Goal: Task Accomplishment & Management: Manage account settings

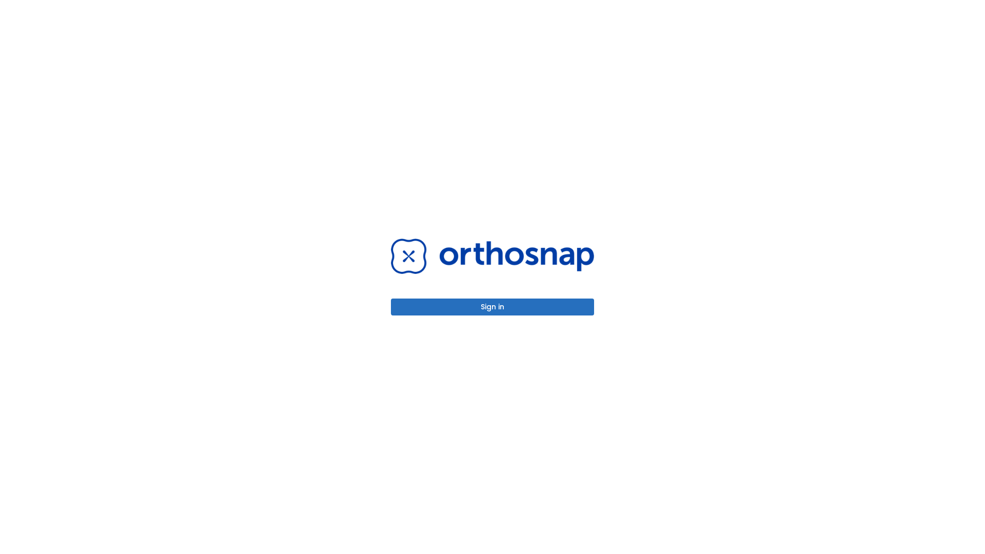
click at [493, 307] on button "Sign in" at bounding box center [492, 307] width 203 height 17
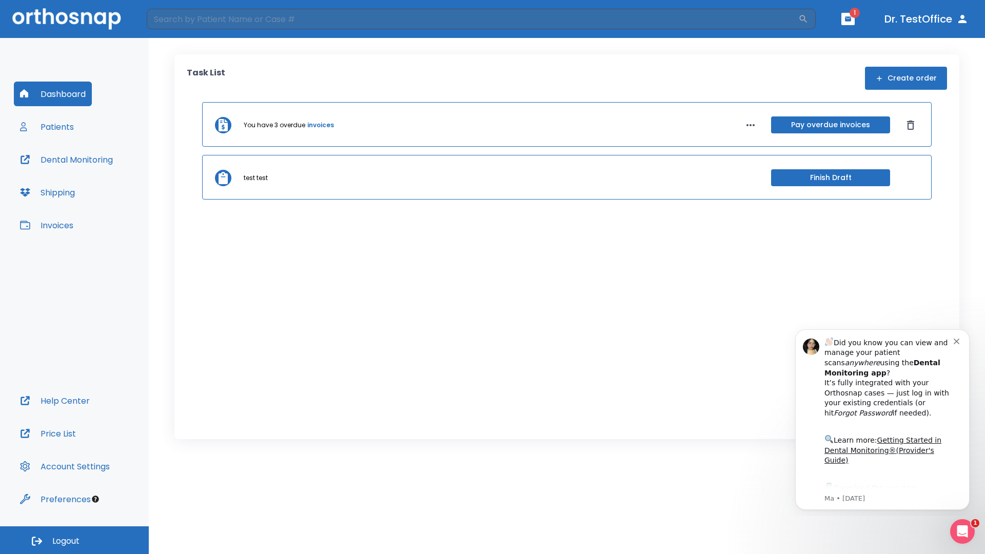
click at [74, 540] on span "Logout" at bounding box center [65, 541] width 27 height 11
